Goal: Task Accomplishment & Management: Manage account settings

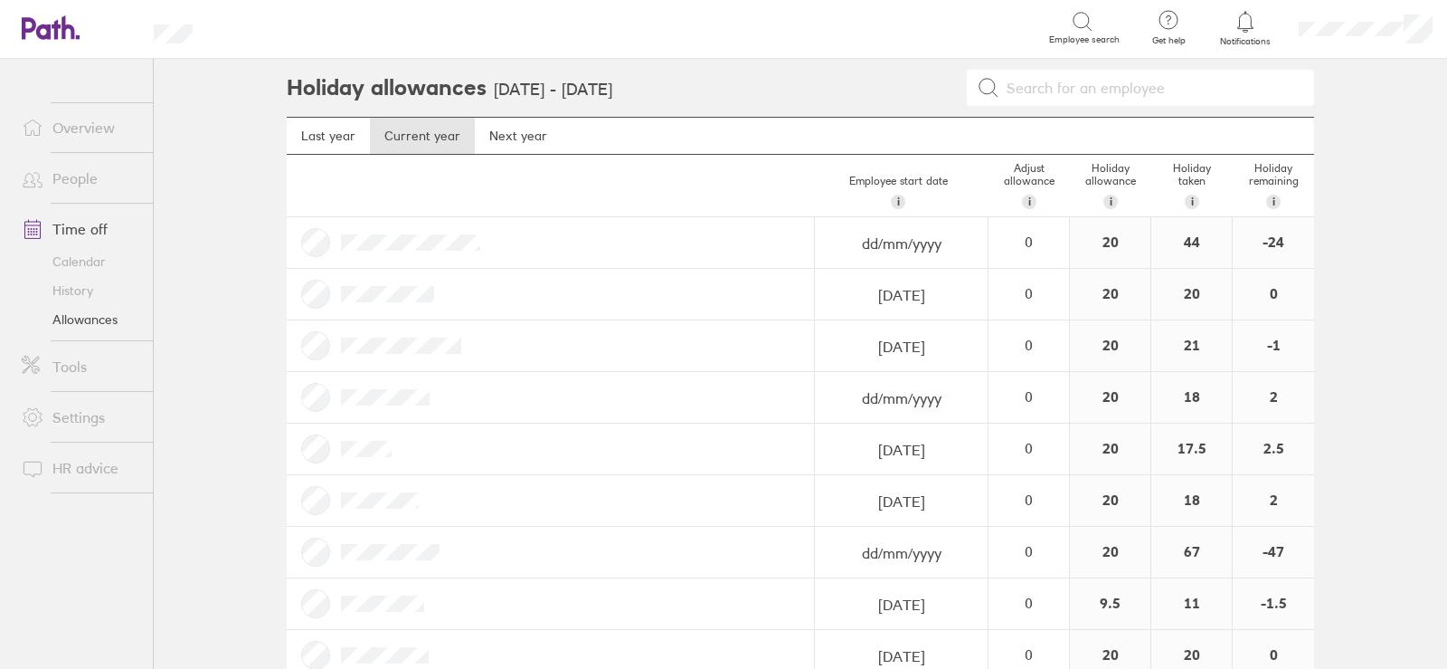
scroll to position [351, 0]
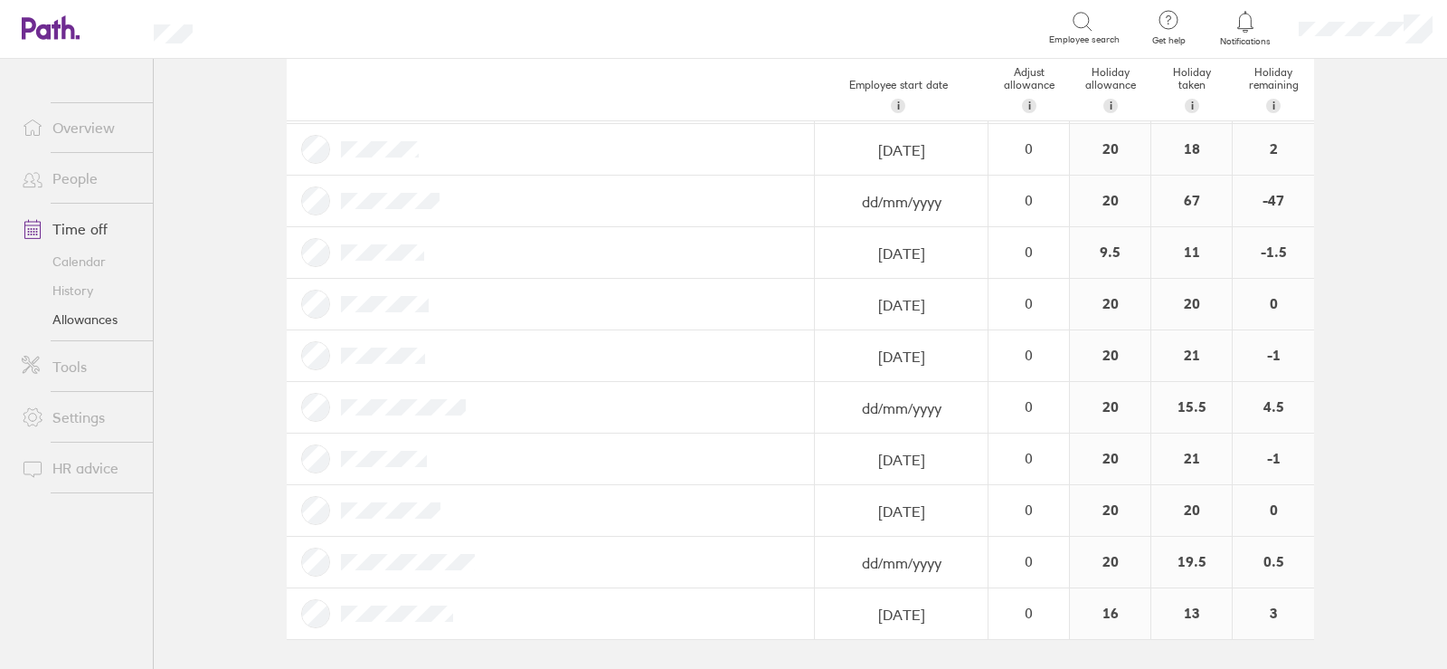
click at [46, 23] on icon at bounding box center [51, 27] width 58 height 24
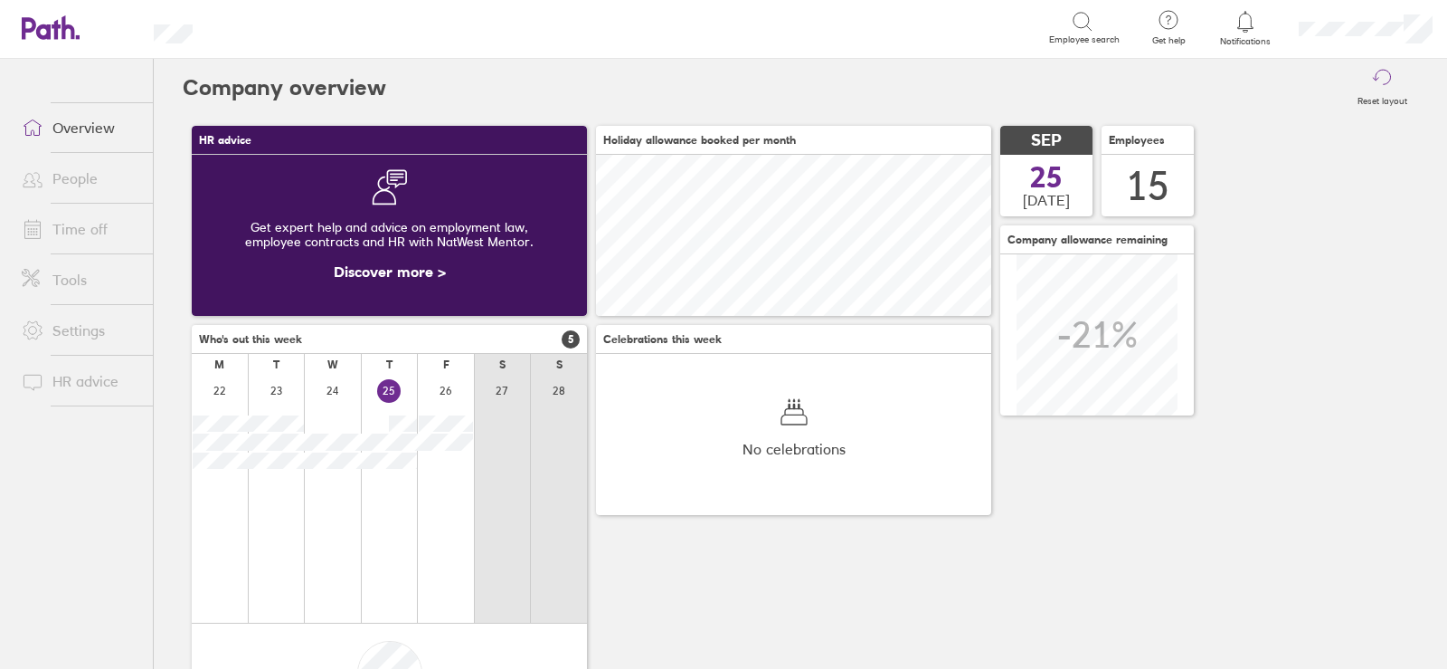
scroll to position [161, 395]
click at [76, 227] on link "Time off" at bounding box center [80, 229] width 146 height 36
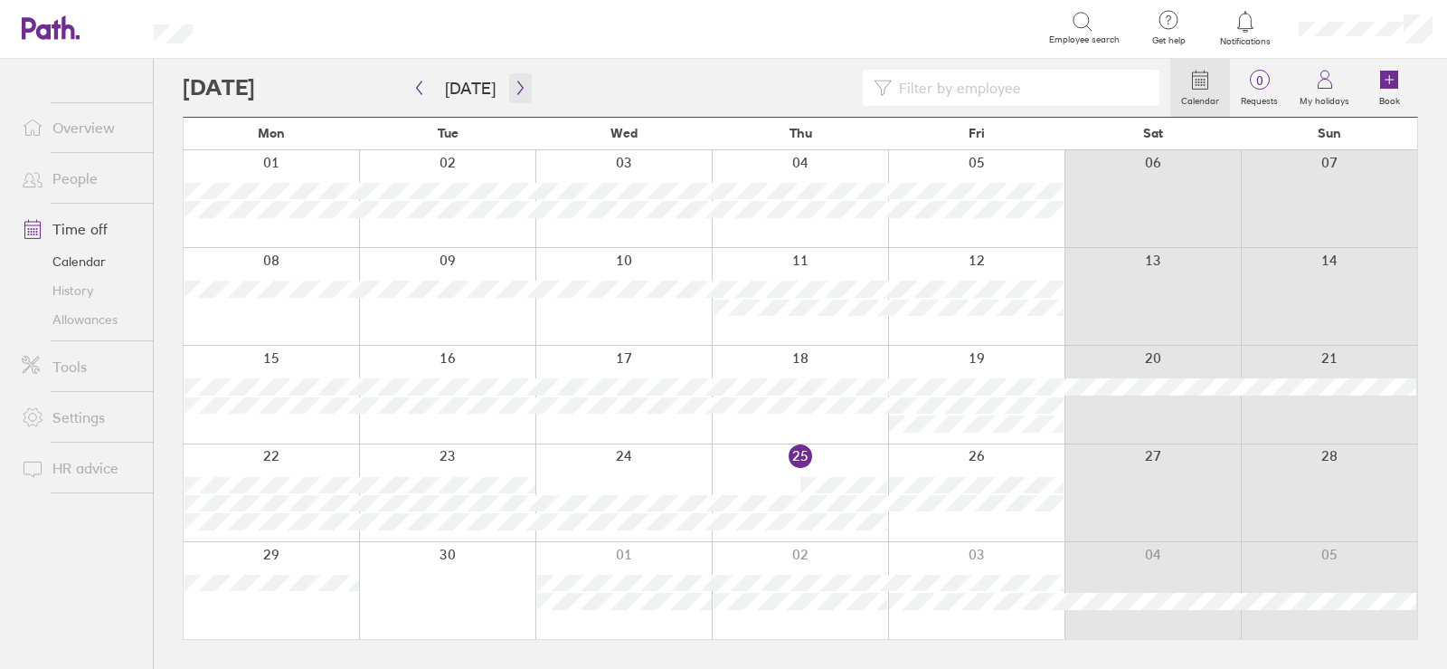
click at [514, 86] on icon "button" at bounding box center [521, 88] width 14 height 14
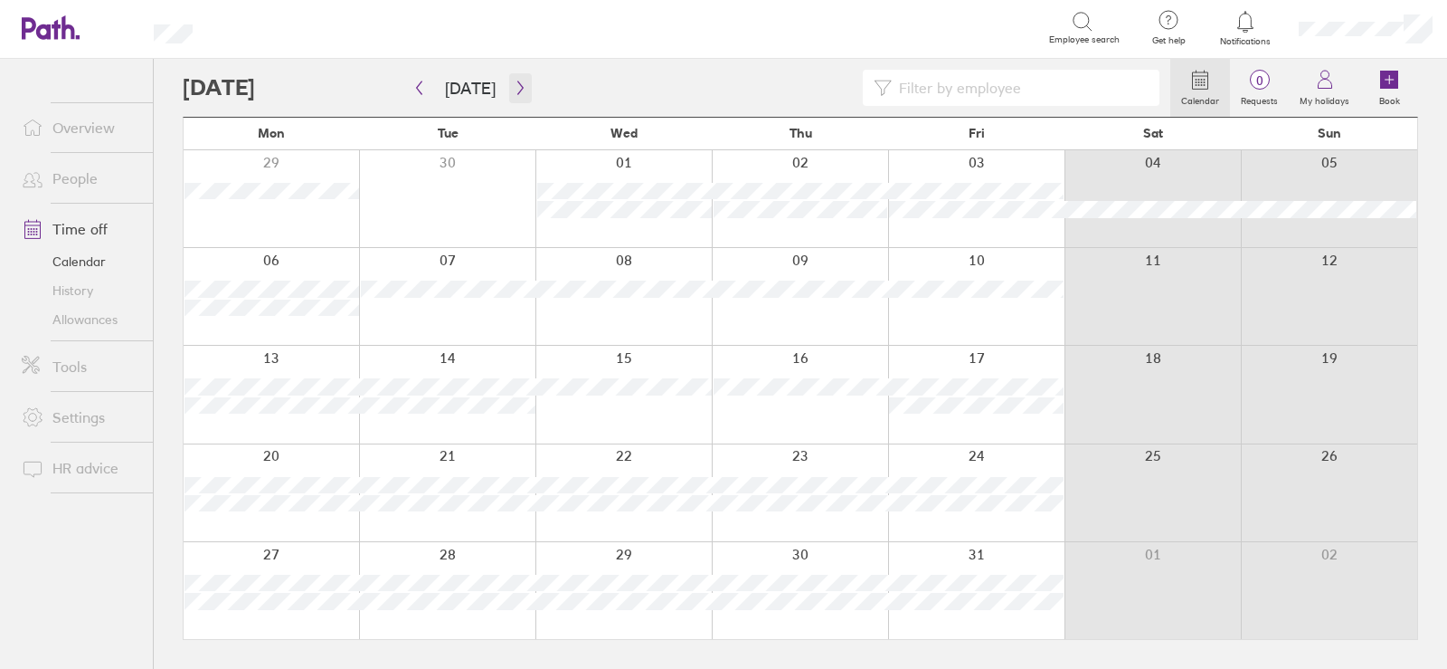
click at [525, 87] on button "button" at bounding box center [520, 88] width 23 height 30
